Goal: Find specific page/section: Find specific page/section

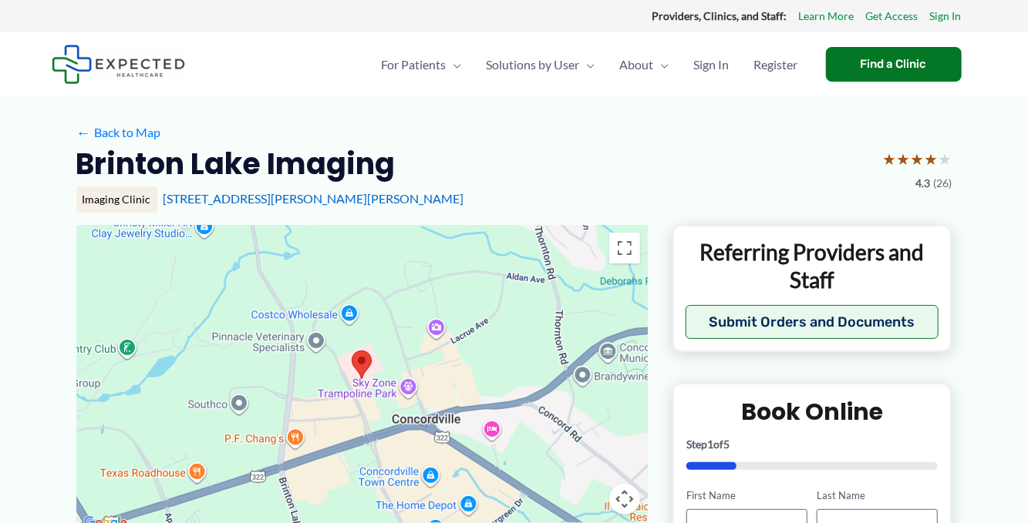
click at [352, 351] on area at bounding box center [352, 351] width 0 height 0
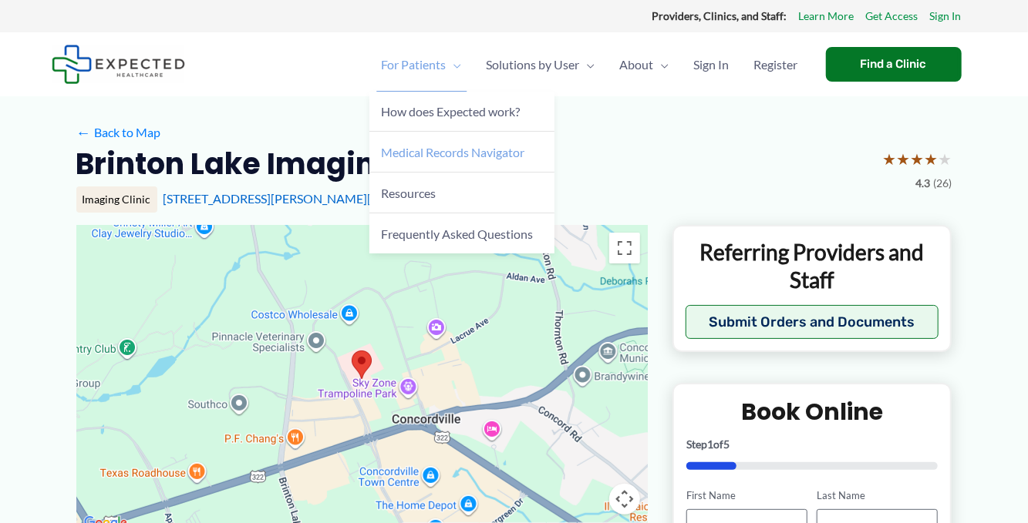
click at [439, 150] on span "Medical Records Navigator" at bounding box center [453, 152] width 143 height 15
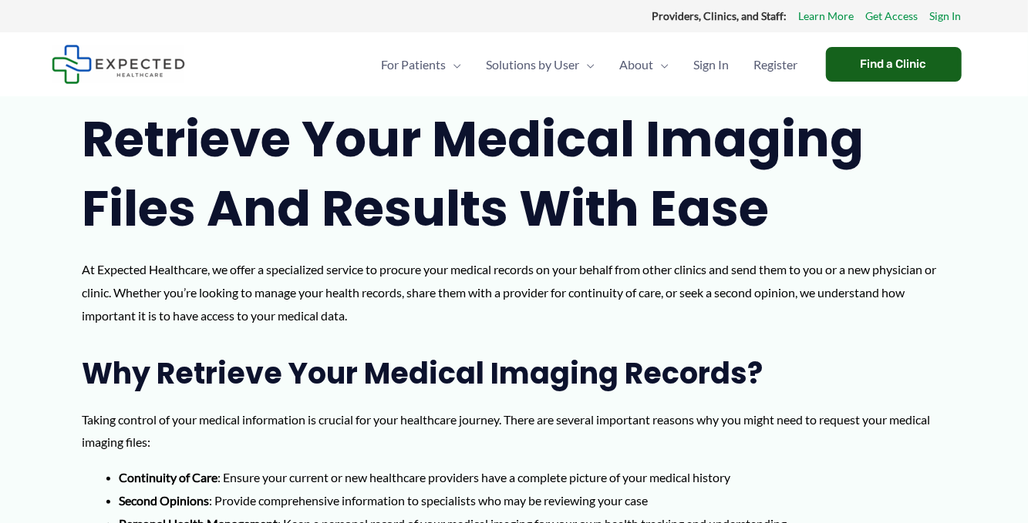
click at [923, 55] on div "Find a Clinic" at bounding box center [894, 64] width 136 height 35
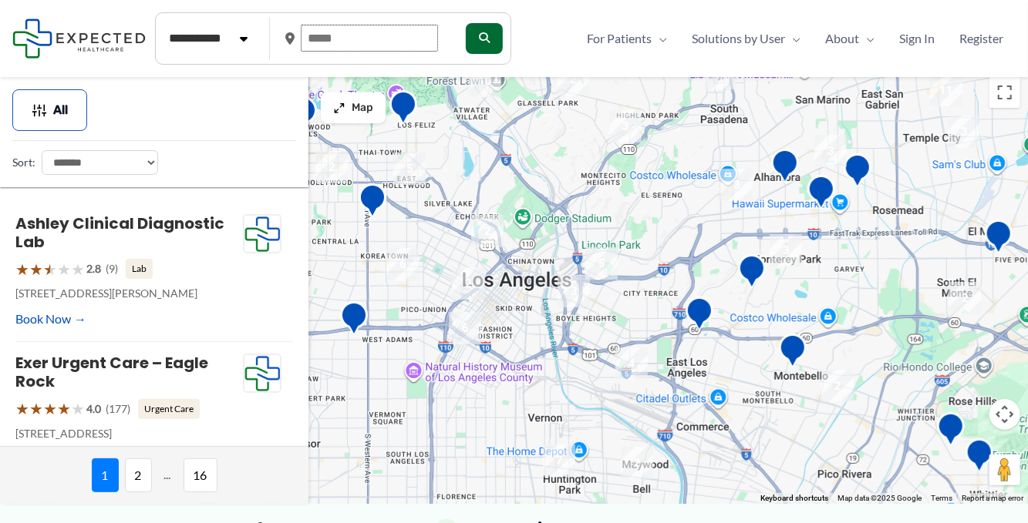
click at [342, 26] on input "text" at bounding box center [369, 38] width 137 height 27
type input "*****"
click at [481, 41] on button "submit" at bounding box center [482, 38] width 37 height 31
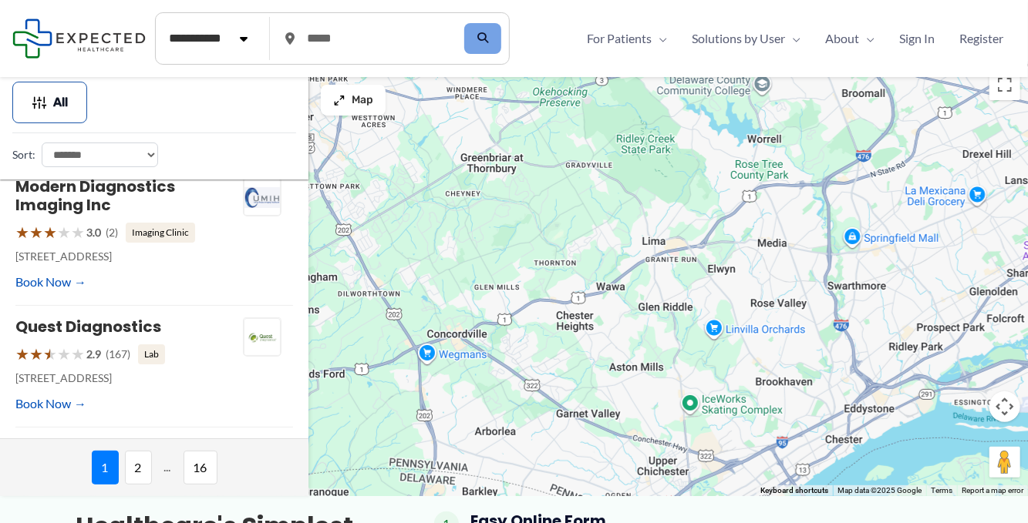
scroll to position [11, 0]
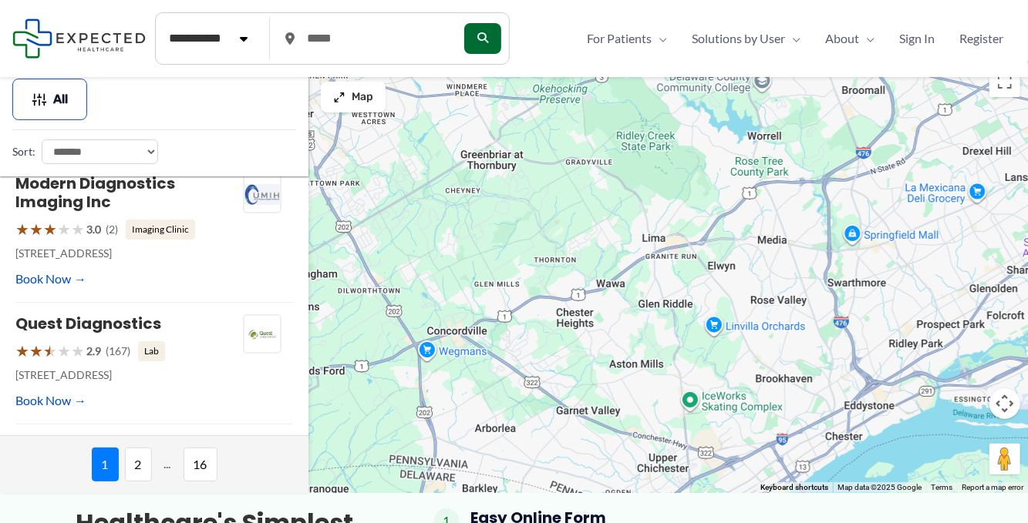
click at [133, 457] on span "2" at bounding box center [138, 465] width 27 height 34
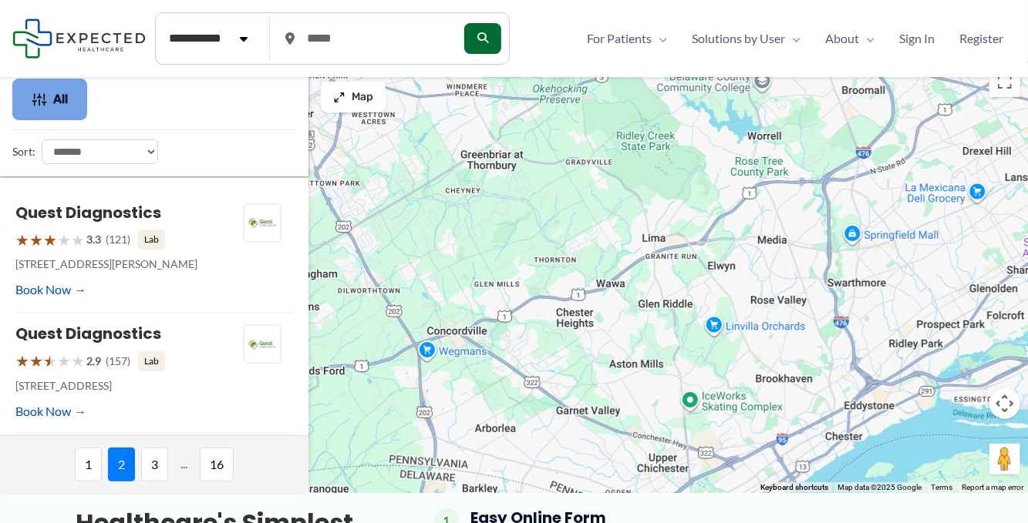
click at [63, 97] on span "All" at bounding box center [60, 99] width 15 height 11
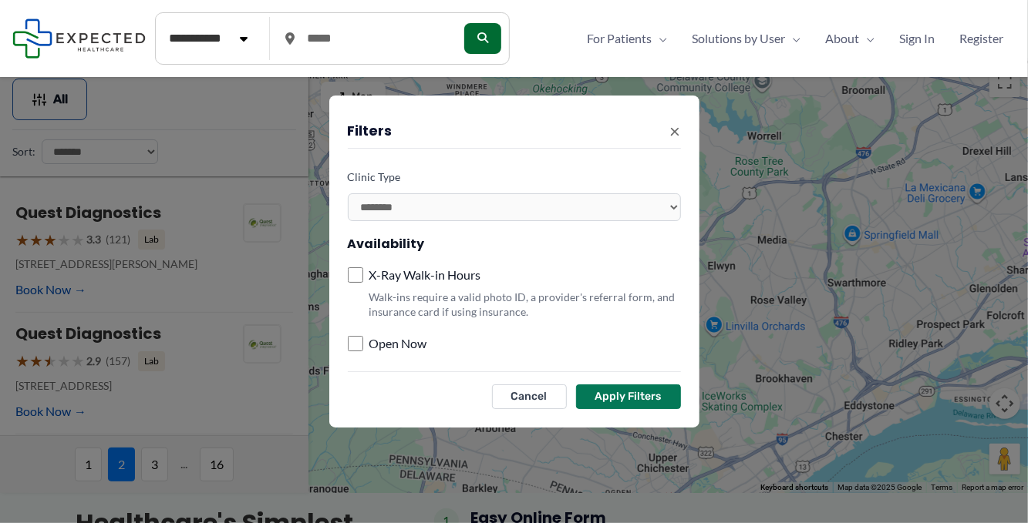
click at [672, 135] on span "×" at bounding box center [675, 131] width 11 height 35
